Goal: Complete application form

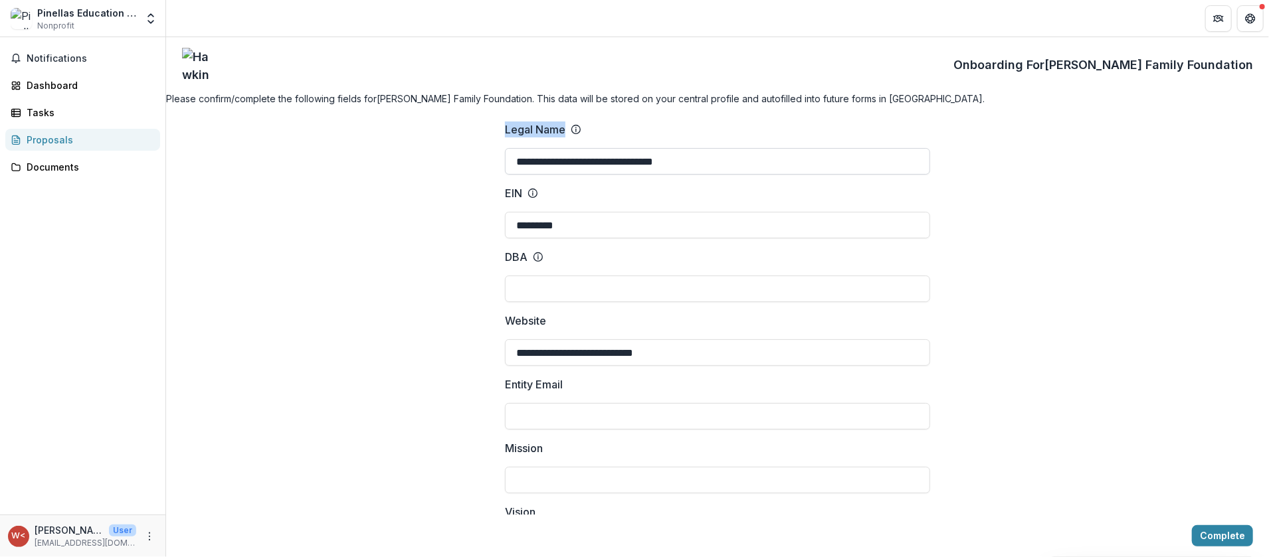
drag, startPoint x: 429, startPoint y: 138, endPoint x: 696, endPoint y: 193, distance: 272.2
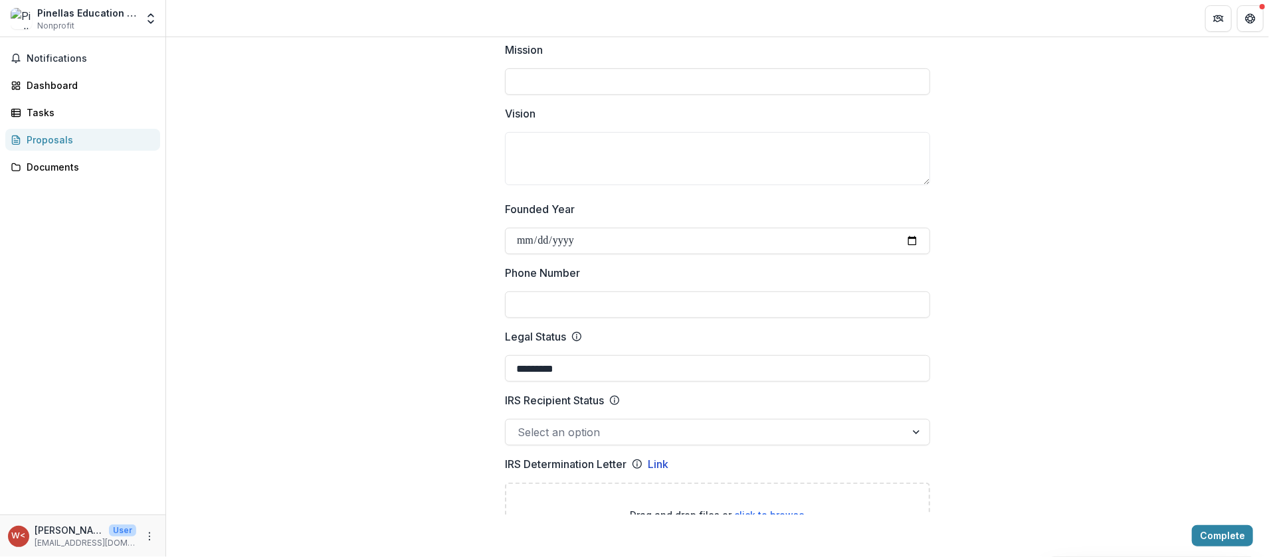
scroll to position [465, 0]
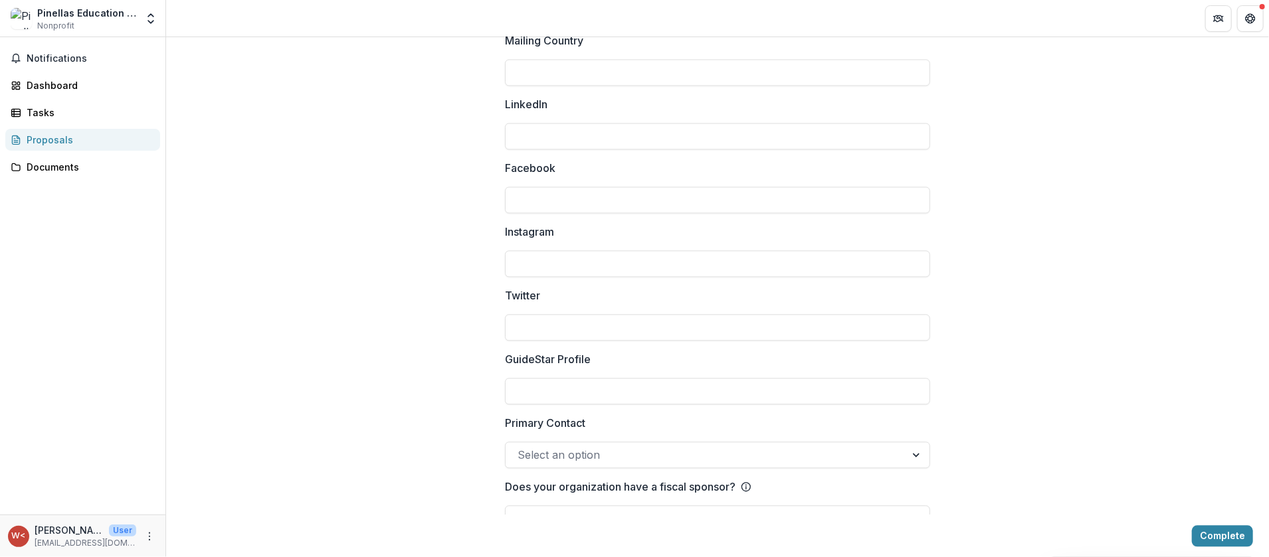
scroll to position [1787, 0]
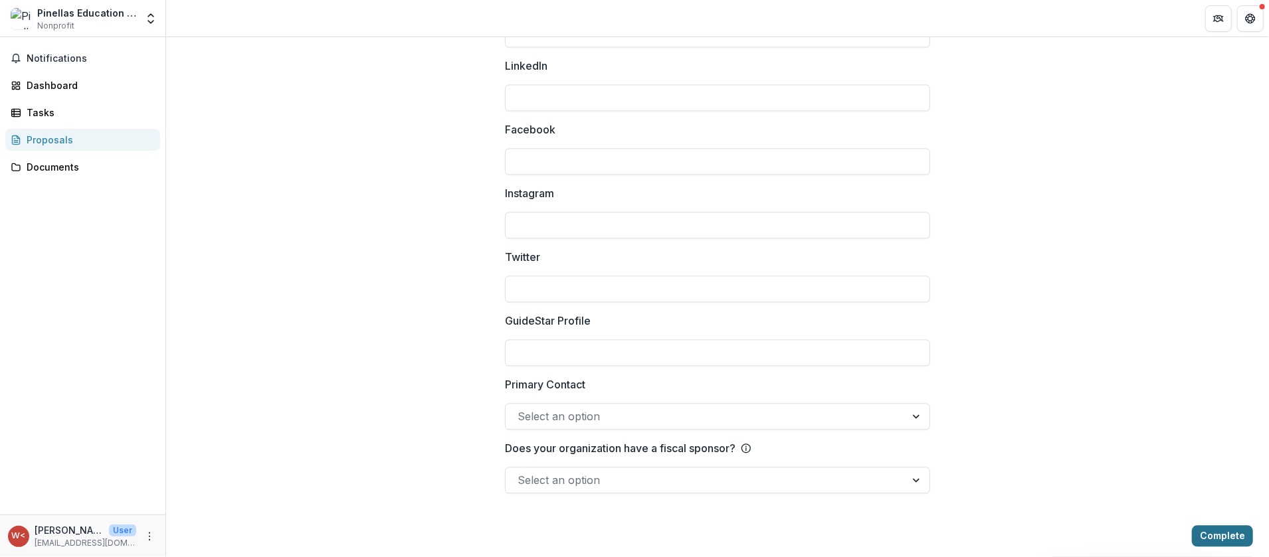
click at [1230, 536] on button "Complete" at bounding box center [1222, 536] width 61 height 21
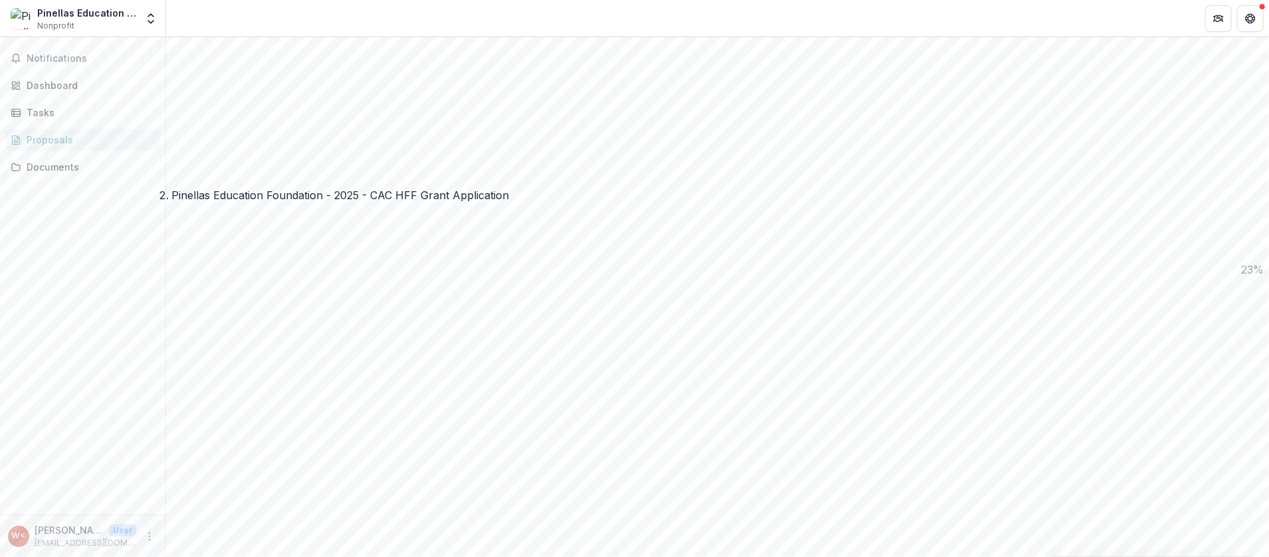
scroll to position [1255, 0]
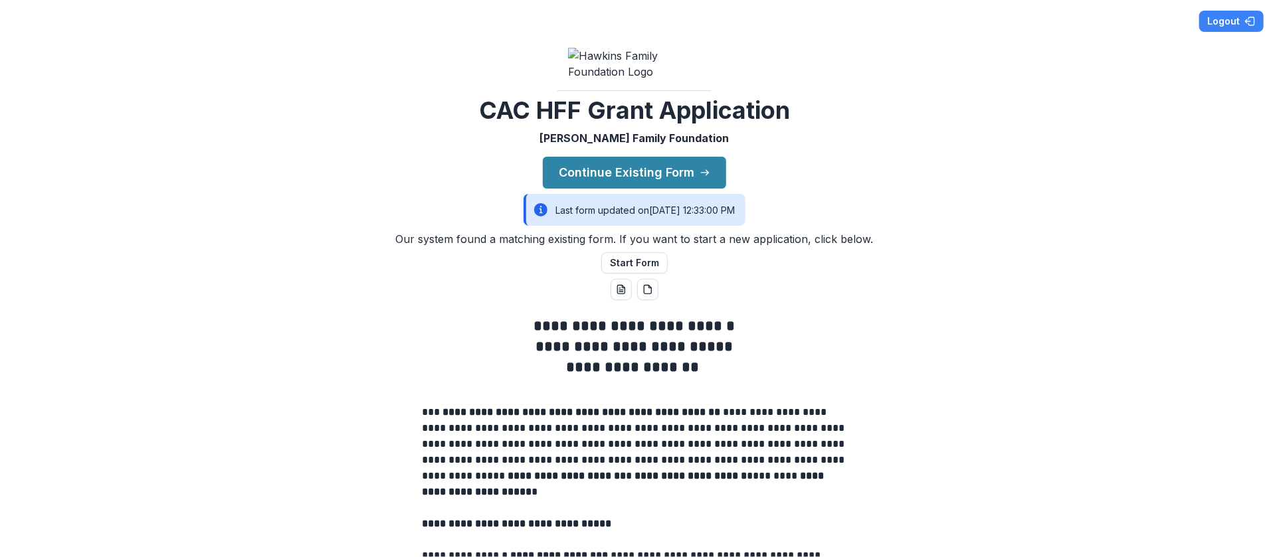
click at [1093, 155] on div "**********" at bounding box center [634, 278] width 1269 height 557
